Goal: Task Accomplishment & Management: Complete application form

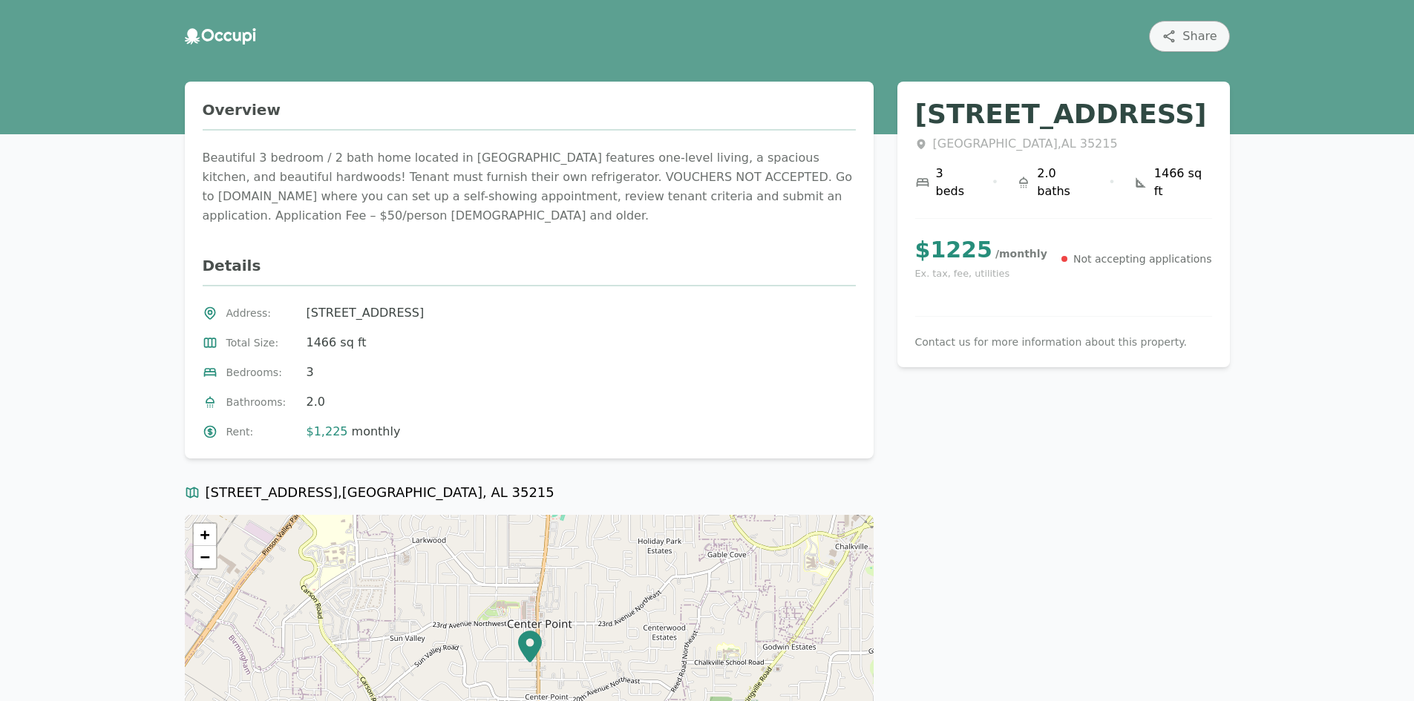
click at [1090, 252] on p "Not accepting applications" at bounding box center [1142, 259] width 139 height 15
